Goal: Information Seeking & Learning: Learn about a topic

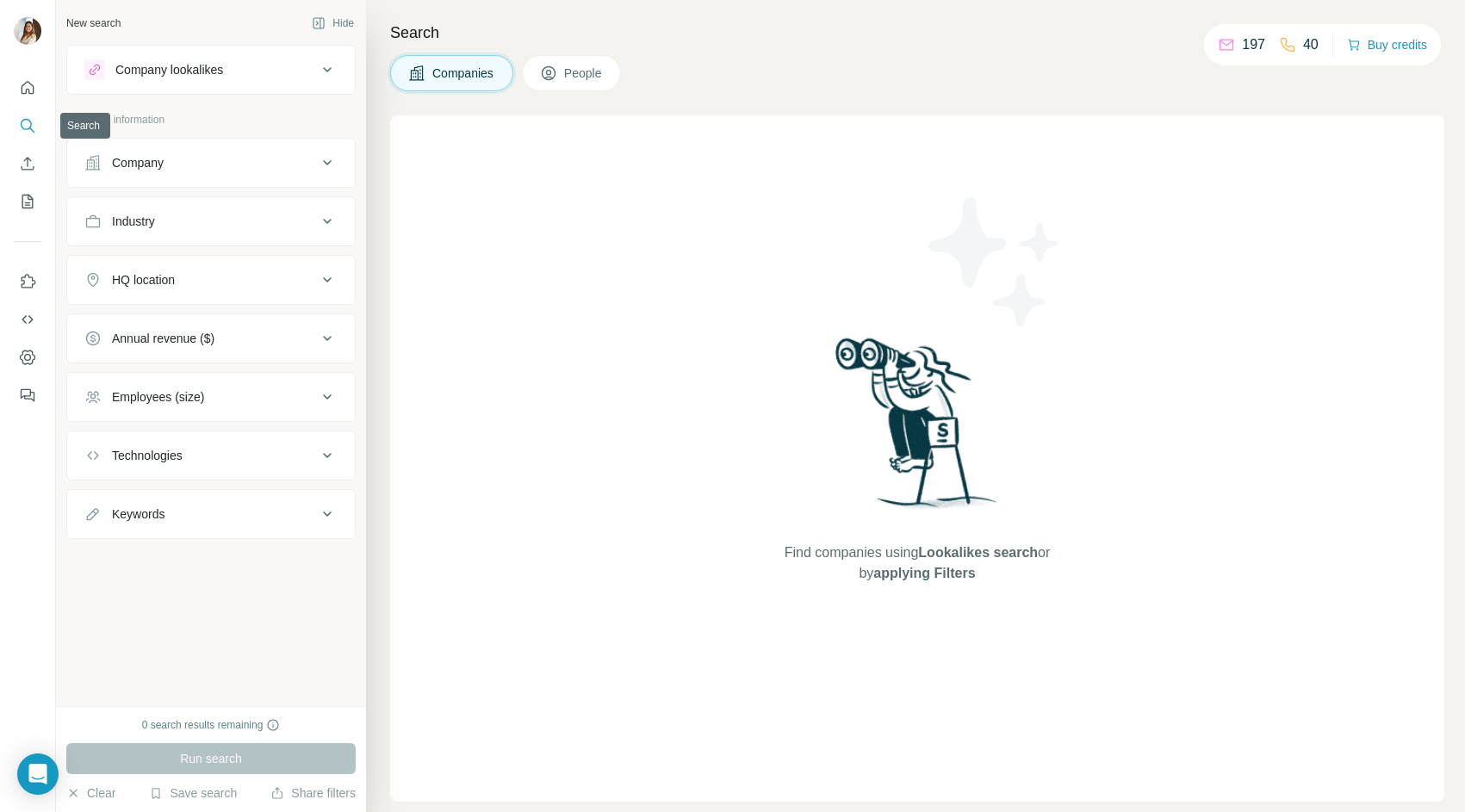
click at [27, 126] on icon "Search" at bounding box center [28, 125] width 17 height 17
click at [180, 171] on button "Company" at bounding box center [211, 163] width 288 height 42
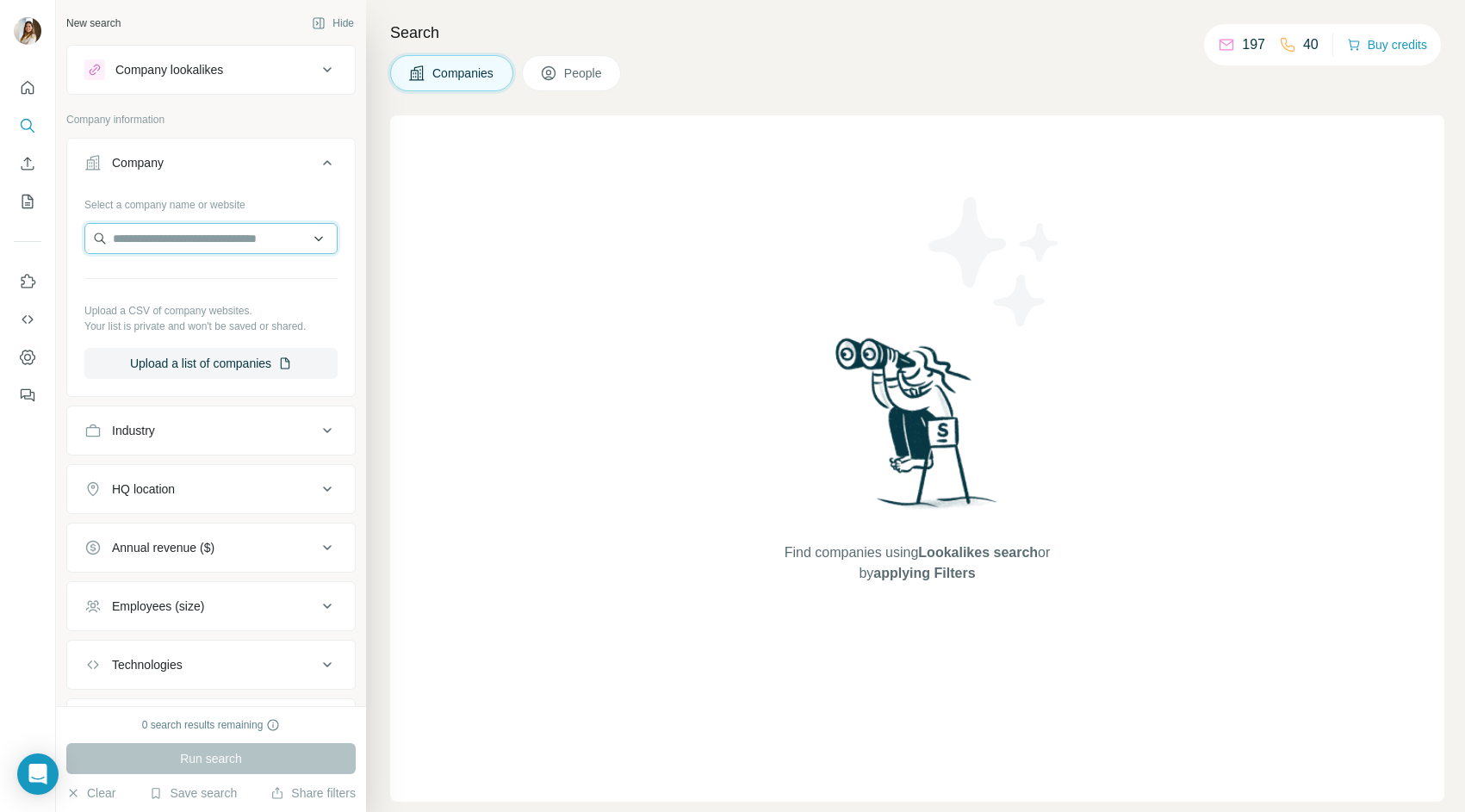
click at [180, 235] on input "text" at bounding box center [211, 238] width 253 height 31
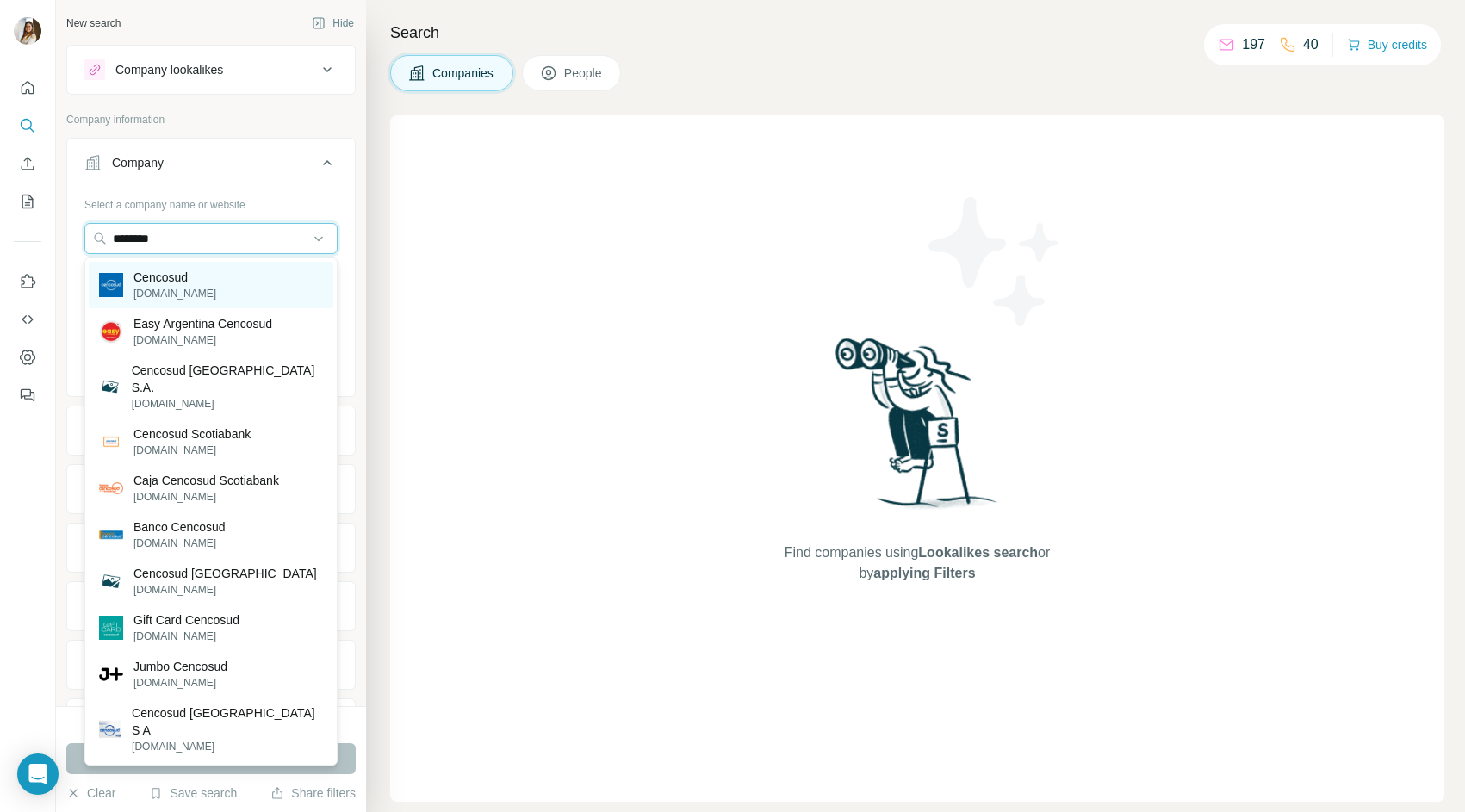
type input "********"
click at [213, 284] on div "Cencosud [DOMAIN_NAME]" at bounding box center [210, 285] width 244 height 47
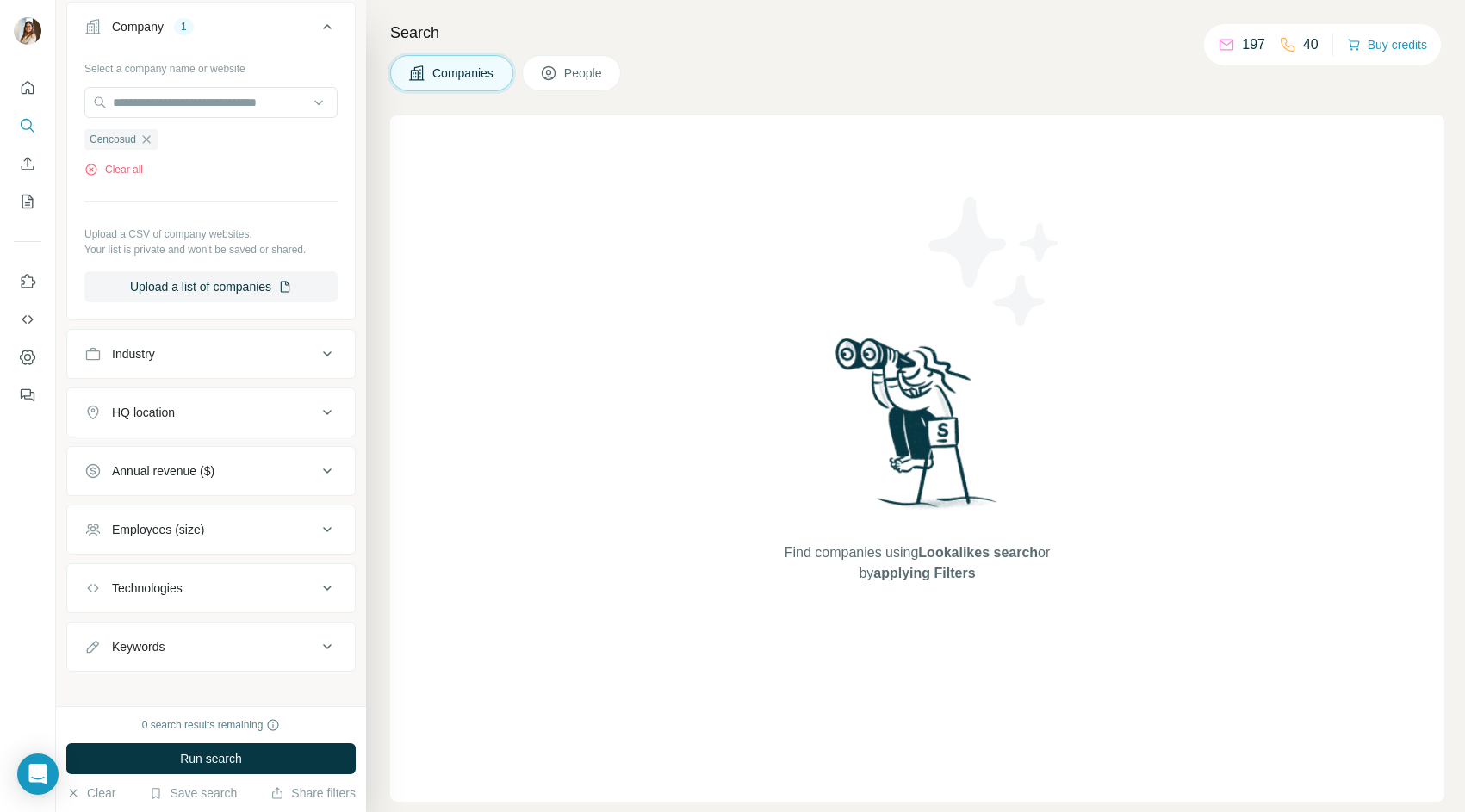
scroll to position [150, 0]
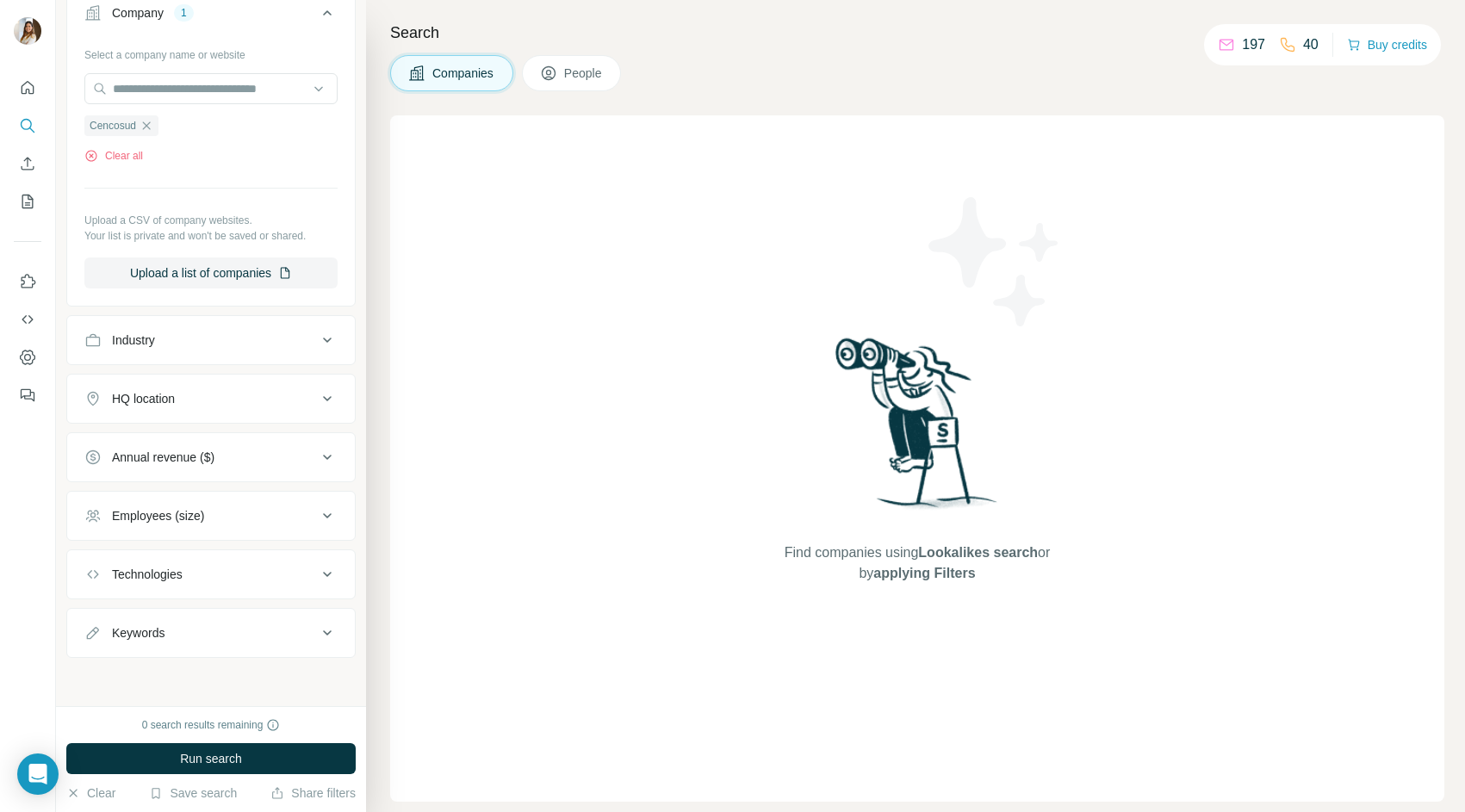
drag, startPoint x: 286, startPoint y: 576, endPoint x: 315, endPoint y: 683, distance: 110.9
click at [315, 683] on div "New search Hide Company lookalikes Company information Company 1 Select a compa…" at bounding box center [211, 352] width 310 height 706
click at [326, 636] on icon at bounding box center [328, 633] width 21 height 21
click at [211, 670] on input "text" at bounding box center [194, 675] width 219 height 31
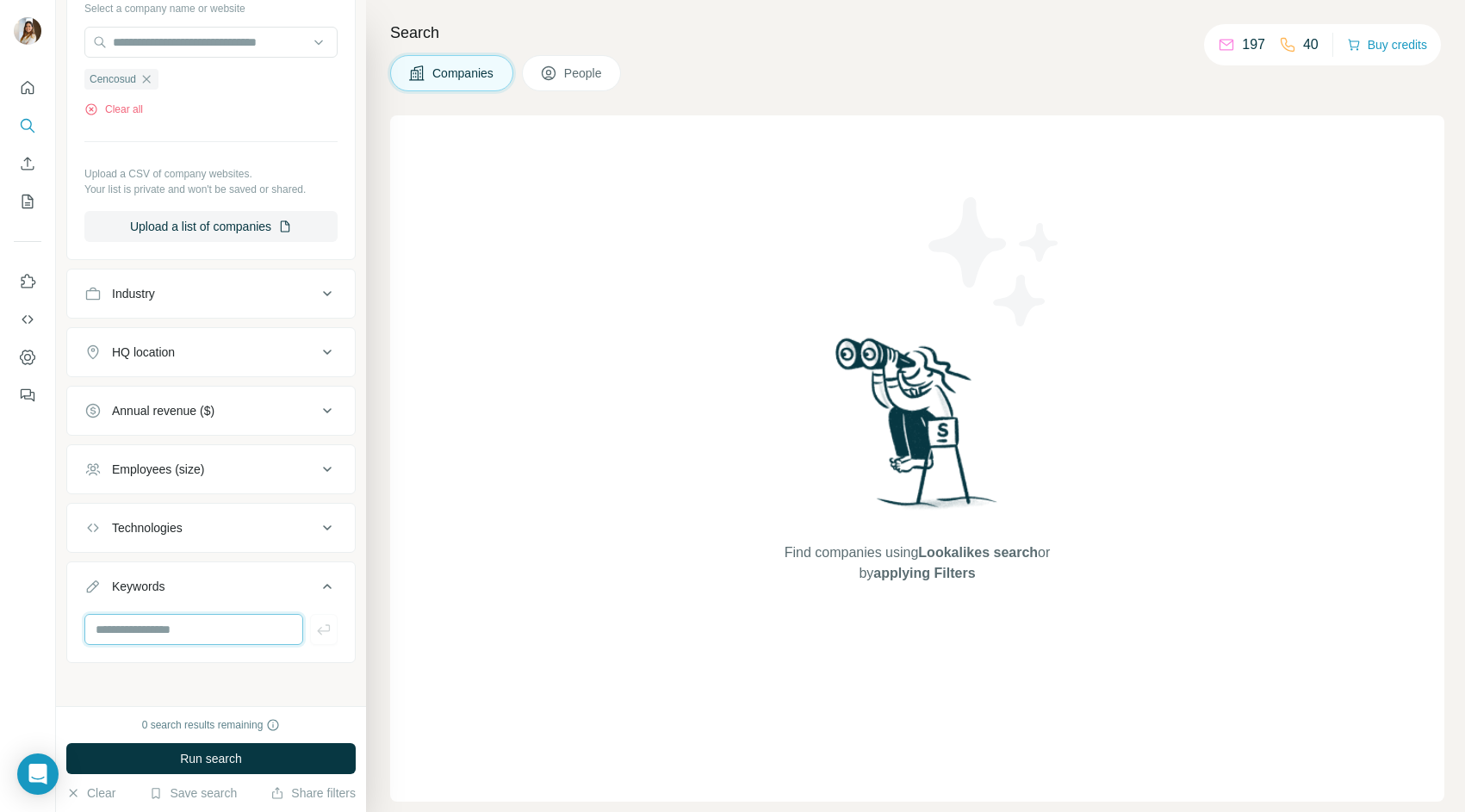
scroll to position [201, 0]
type input "**"
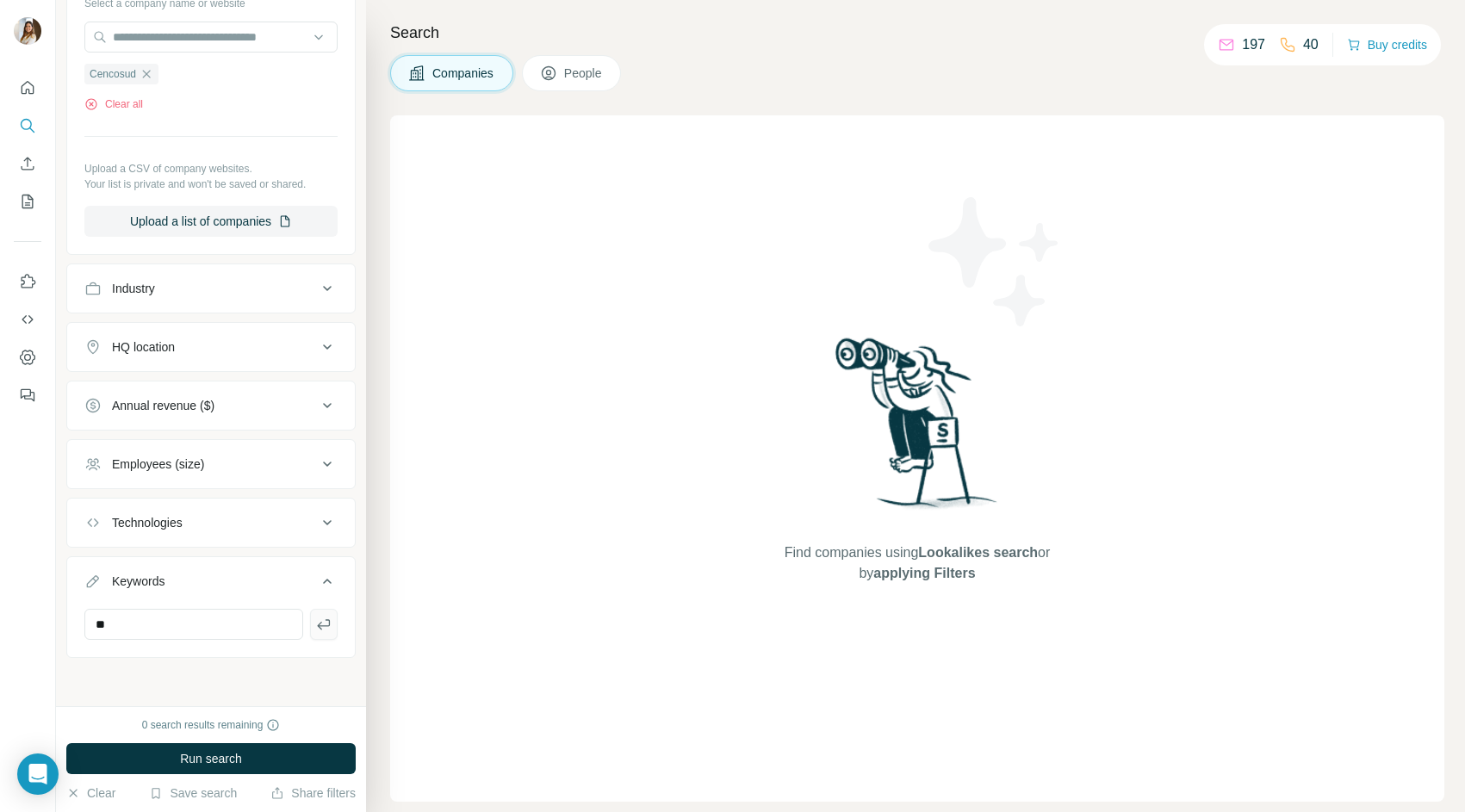
click at [330, 623] on icon "button" at bounding box center [324, 624] width 17 height 17
click at [217, 620] on input "text" at bounding box center [194, 624] width 219 height 31
type input "**********"
click at [223, 616] on input "text" at bounding box center [194, 624] width 219 height 31
type input "*******"
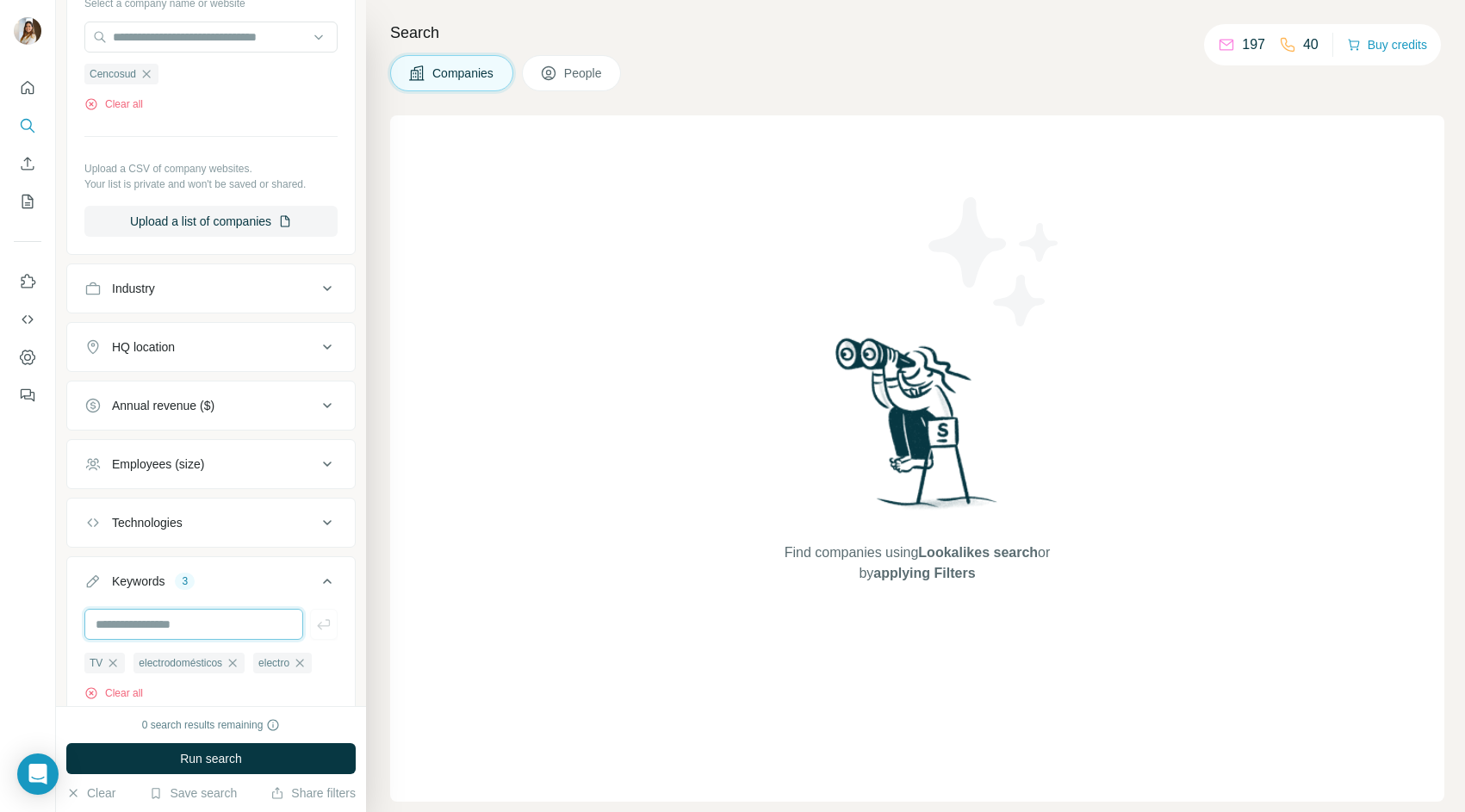
scroll to position [263, 0]
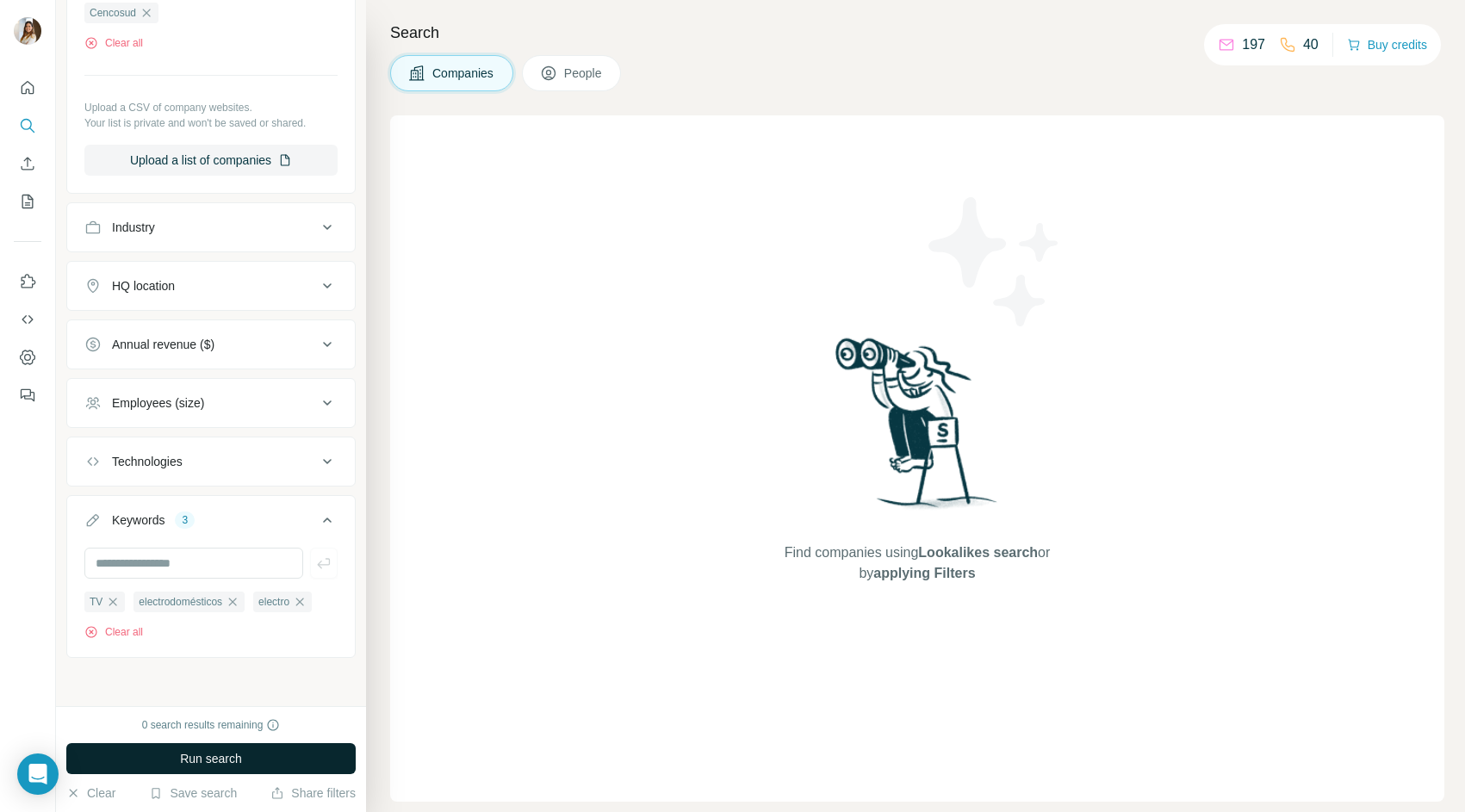
click at [159, 755] on button "Run search" at bounding box center [211, 758] width 290 height 31
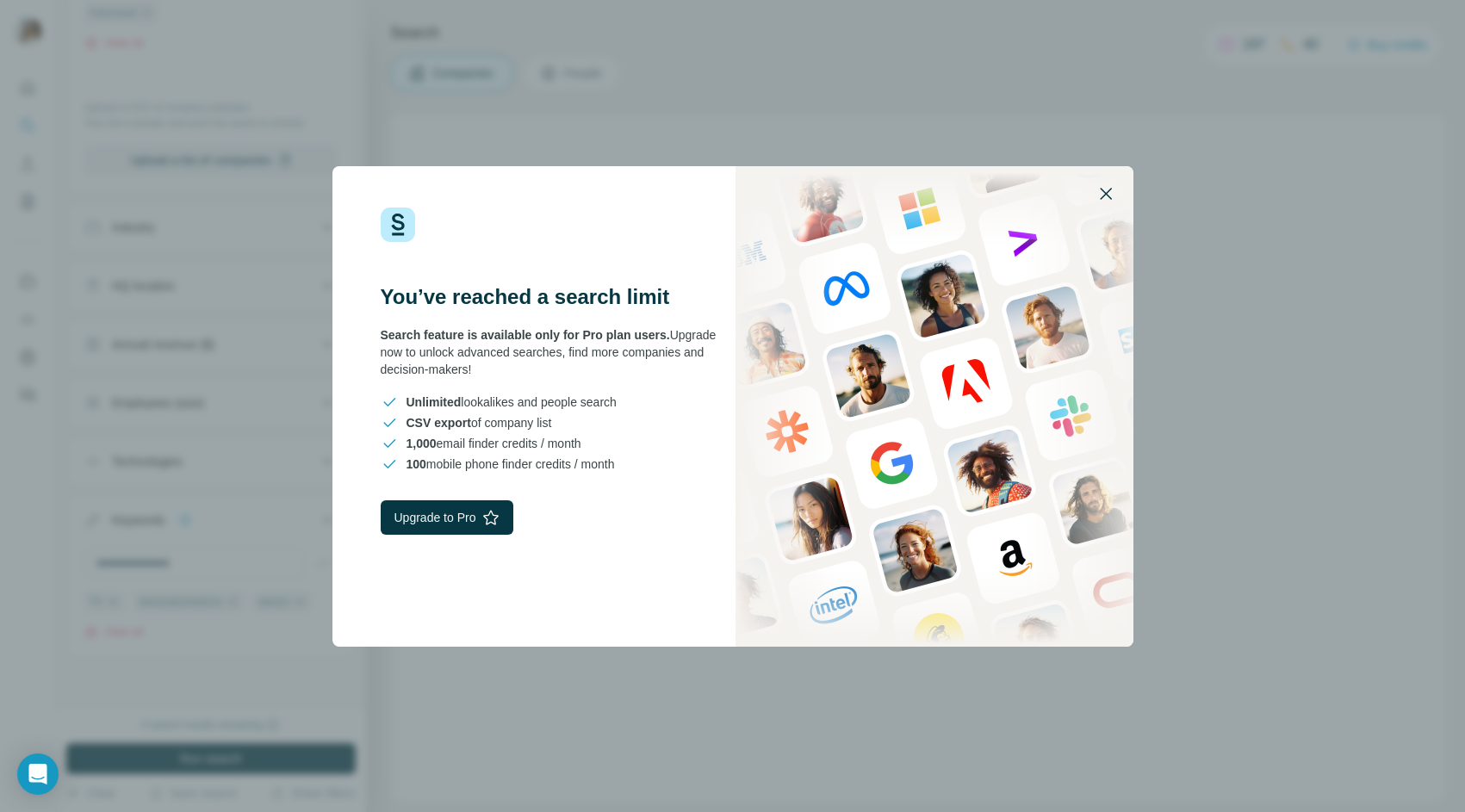
click at [1112, 197] on icon "button" at bounding box center [1106, 194] width 21 height 21
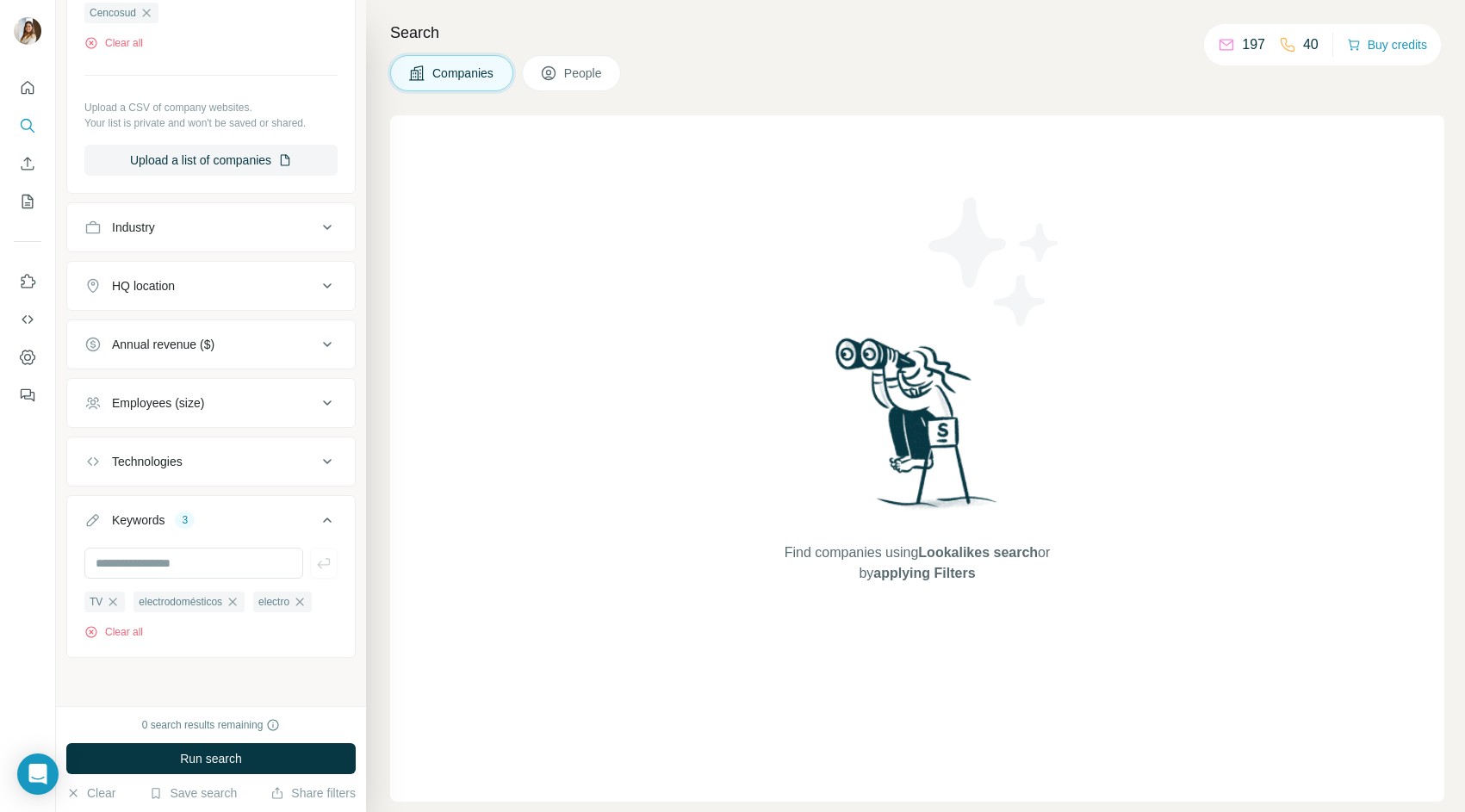
click at [586, 69] on span "People" at bounding box center [584, 73] width 40 height 17
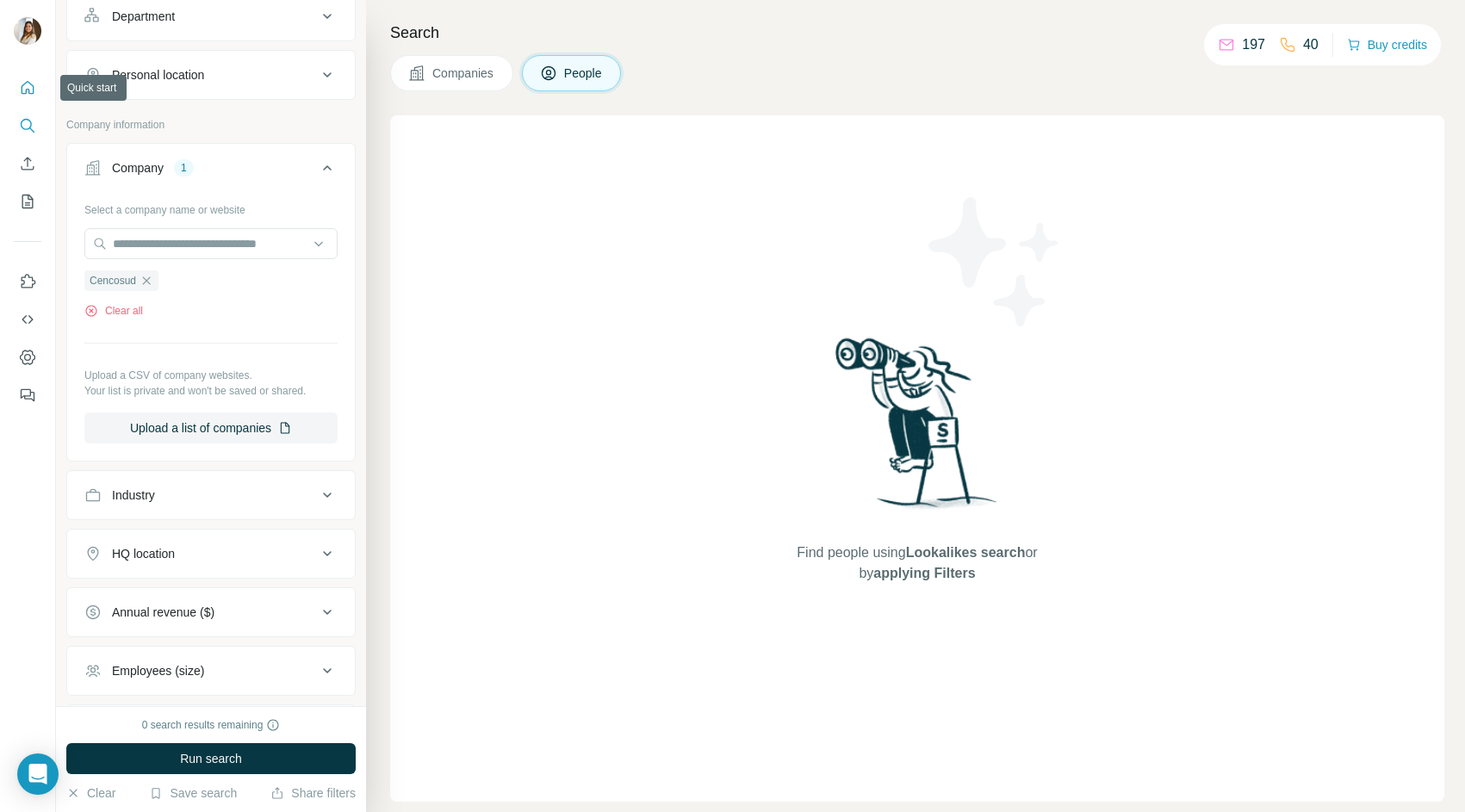
click at [23, 94] on icon "Quick start" at bounding box center [28, 87] width 17 height 17
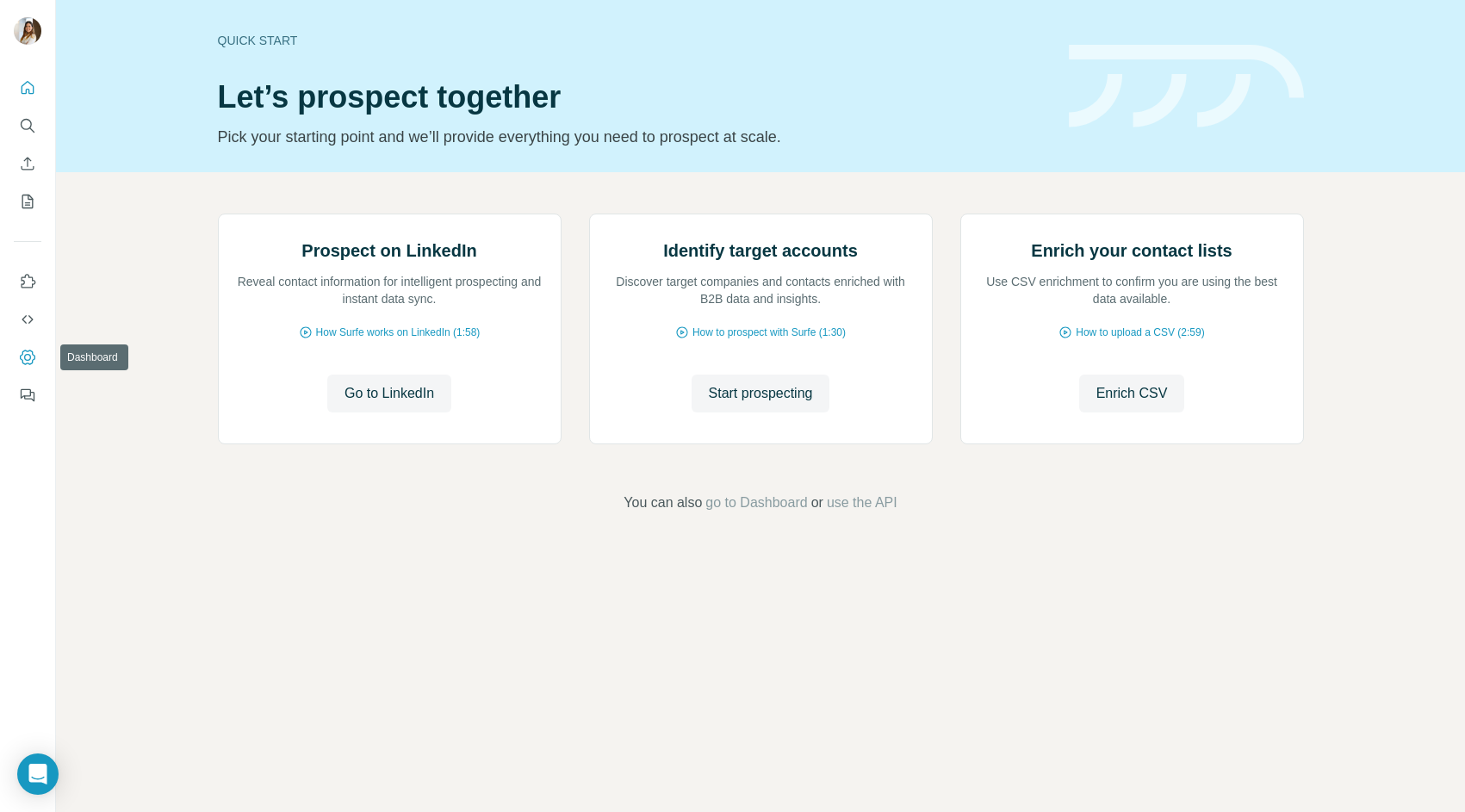
click at [27, 352] on icon "Dashboard" at bounding box center [28, 357] width 17 height 17
